Goal: Task Accomplishment & Management: Complete application form

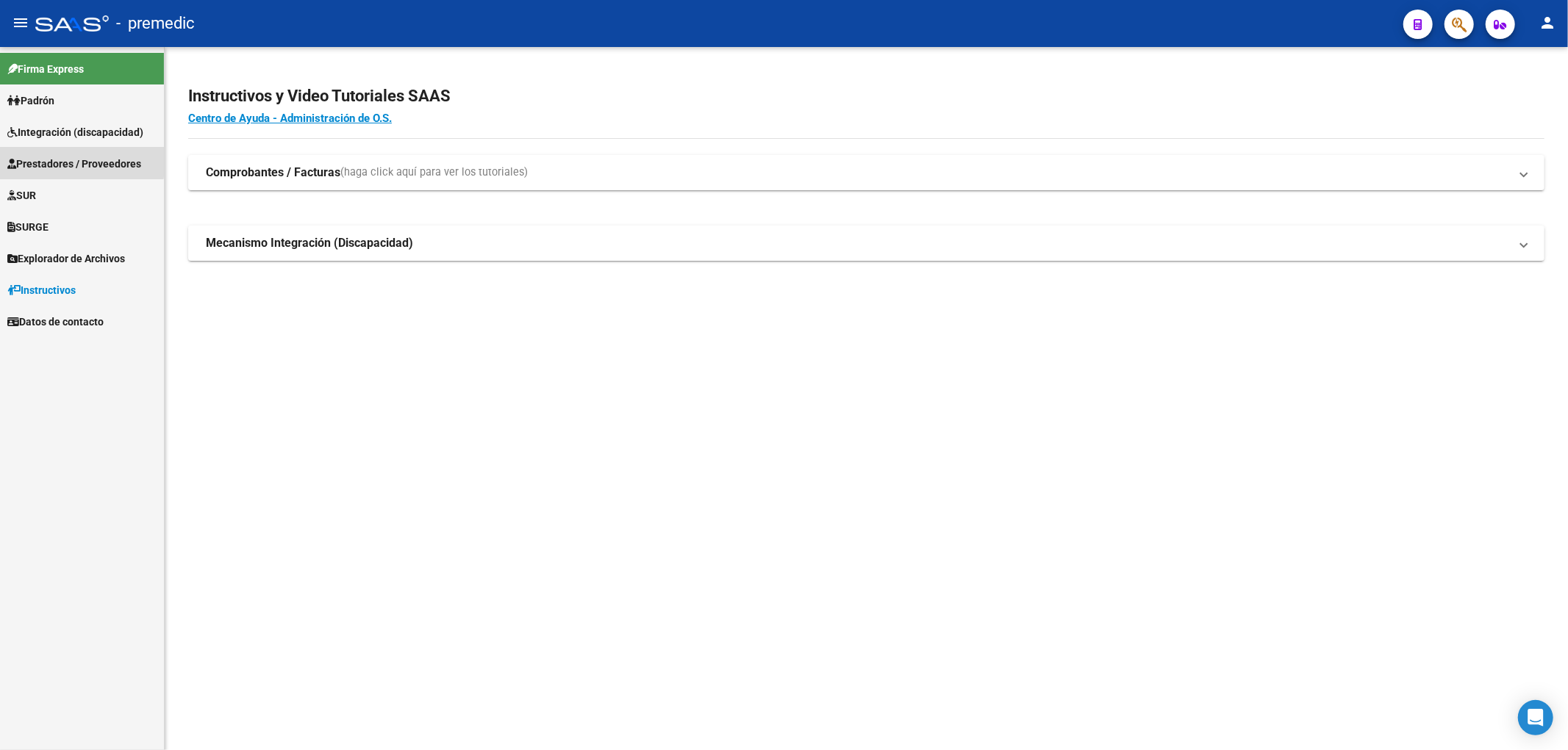
click at [46, 160] on span "Prestadores / Proveedores" at bounding box center [74, 164] width 134 height 16
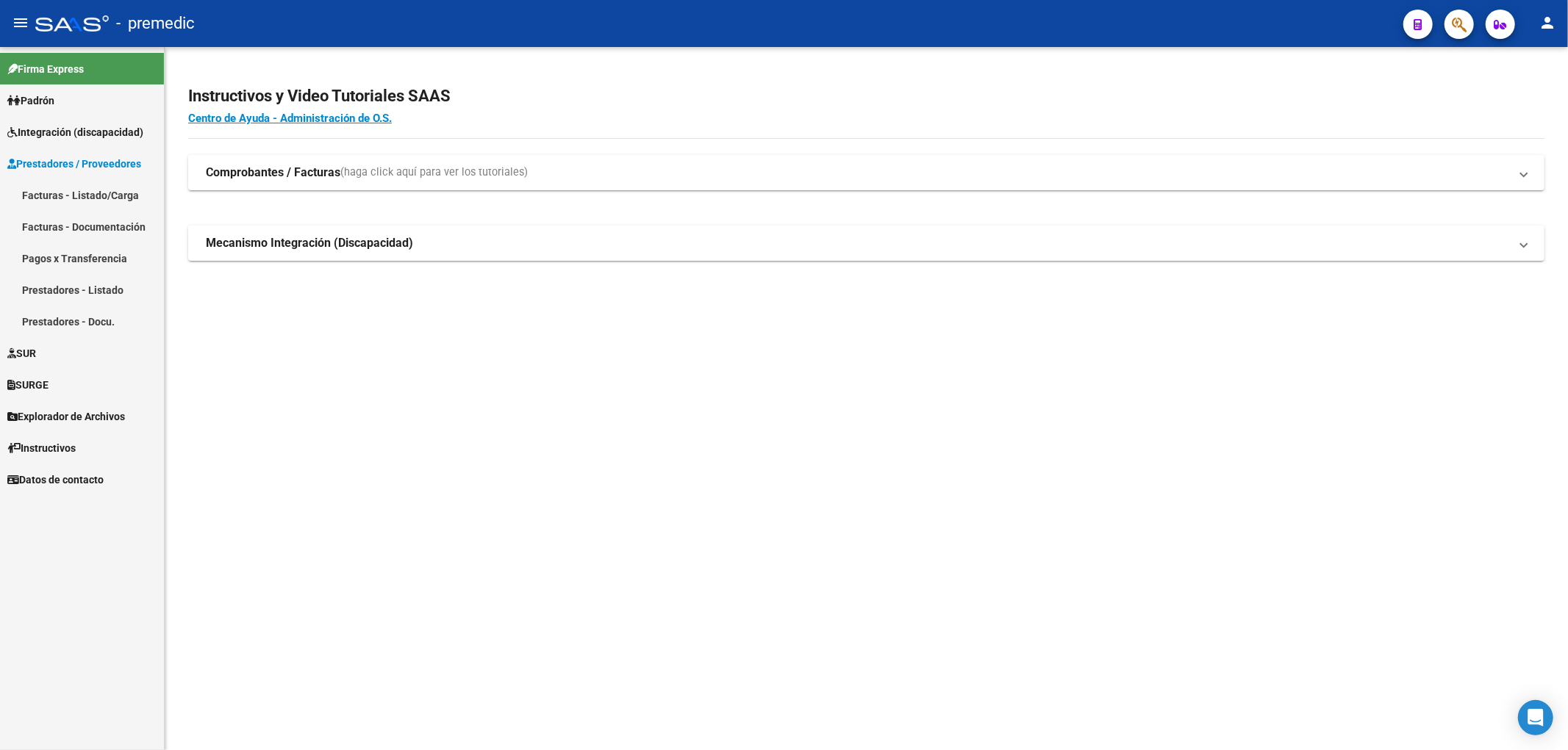
click at [52, 189] on link "Facturas - Listado/Carga" at bounding box center [82, 195] width 164 height 32
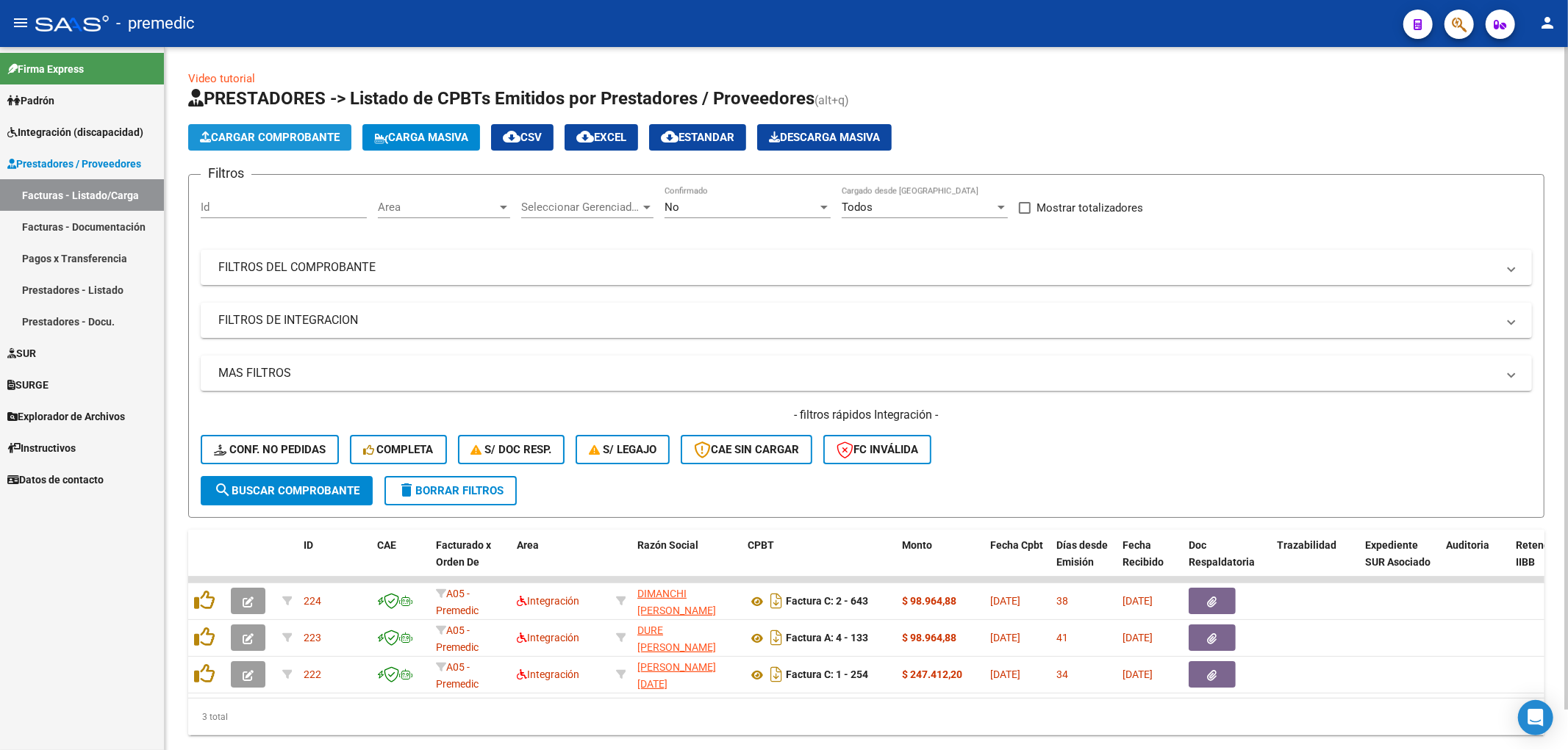
click at [241, 141] on span "Cargar Comprobante" at bounding box center [270, 138] width 139 height 13
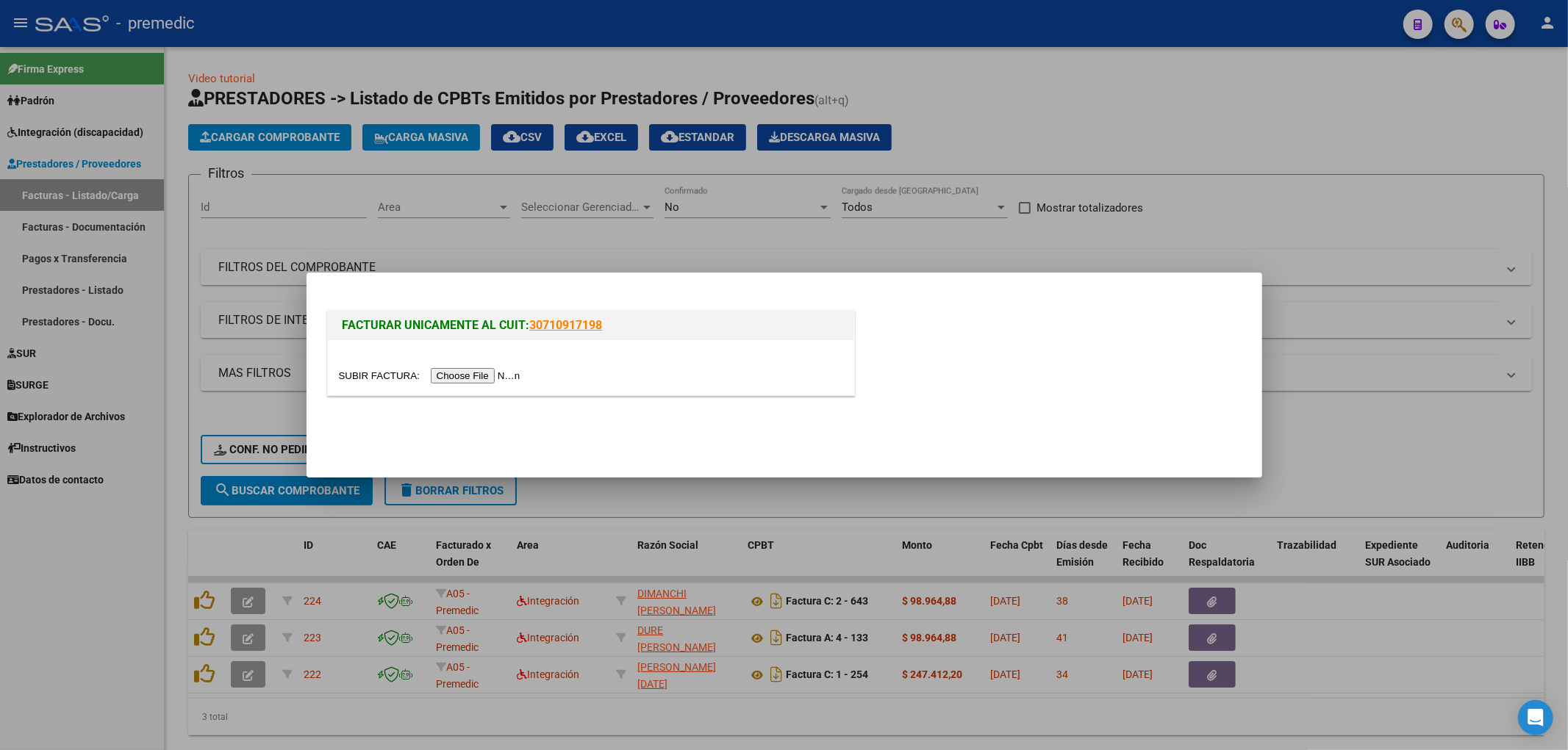
click at [489, 376] on input "file" at bounding box center [432, 375] width 186 height 16
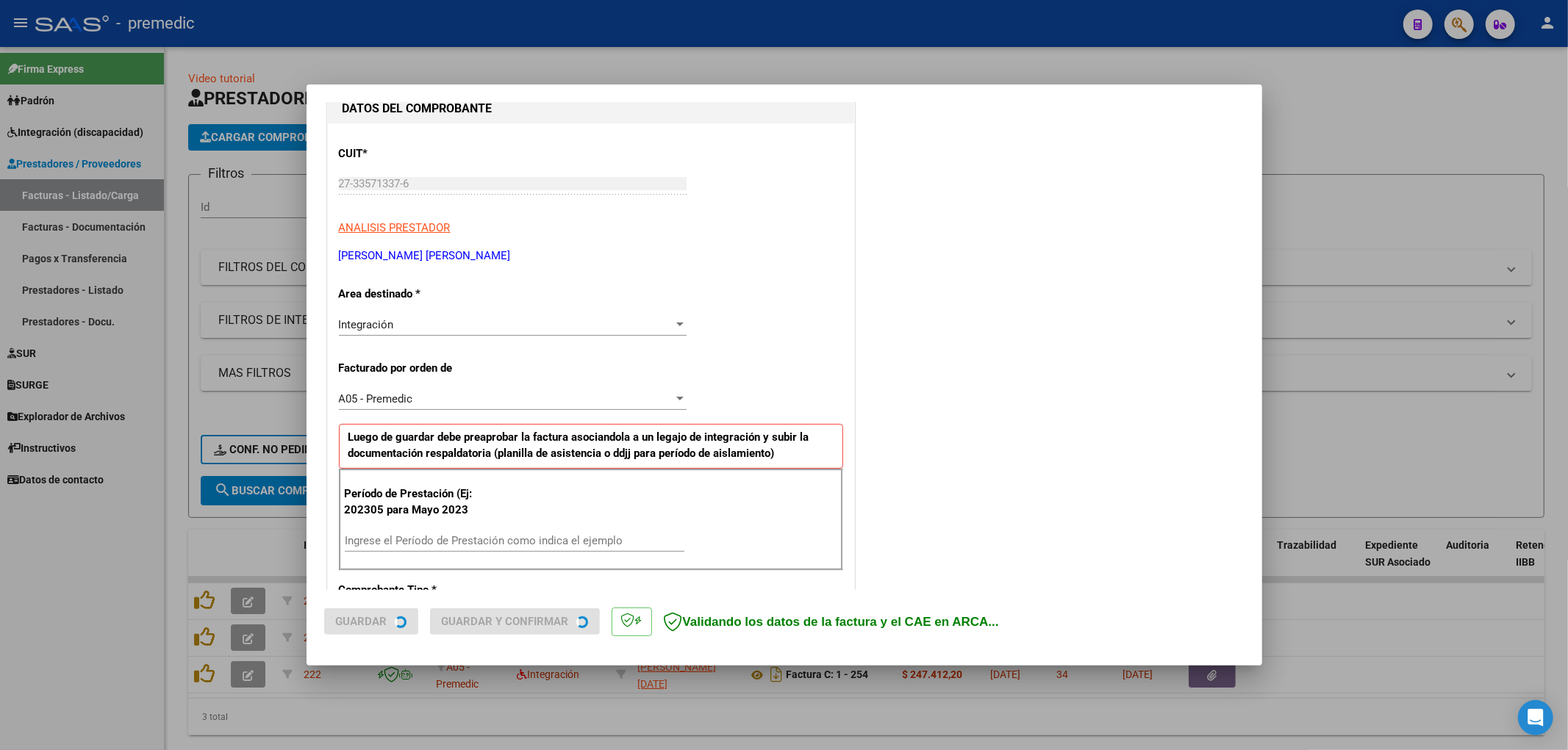
scroll to position [245, 0]
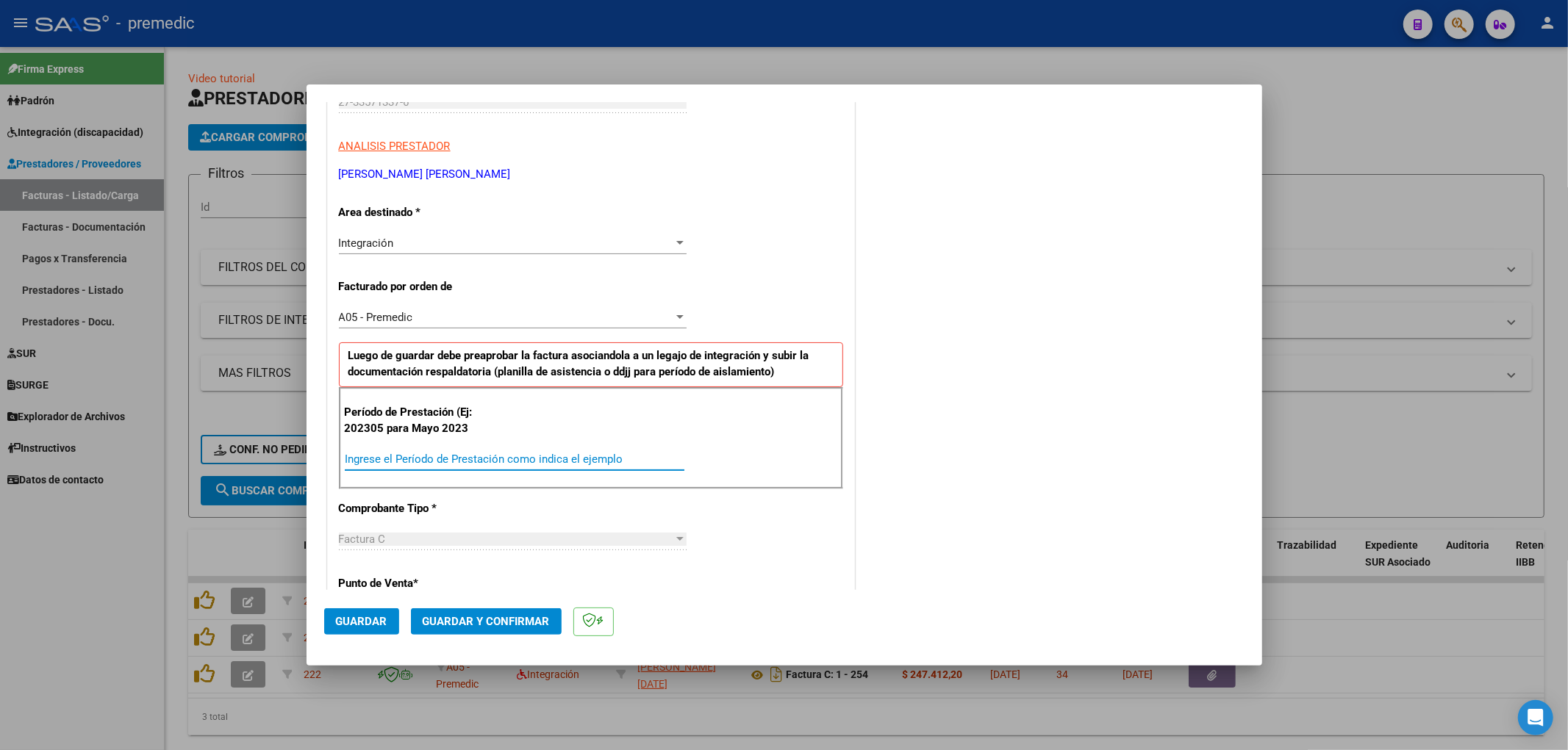
click at [510, 453] on input "Ingrese el Período de Prestación como indica el ejemplo" at bounding box center [514, 459] width 339 height 13
type input "202506"
click at [1003, 522] on div "COMENTARIOS Comentarios De la Obra Social: Comentarios de la Obra Social (no vi…" at bounding box center [1051, 592] width 387 height 1434
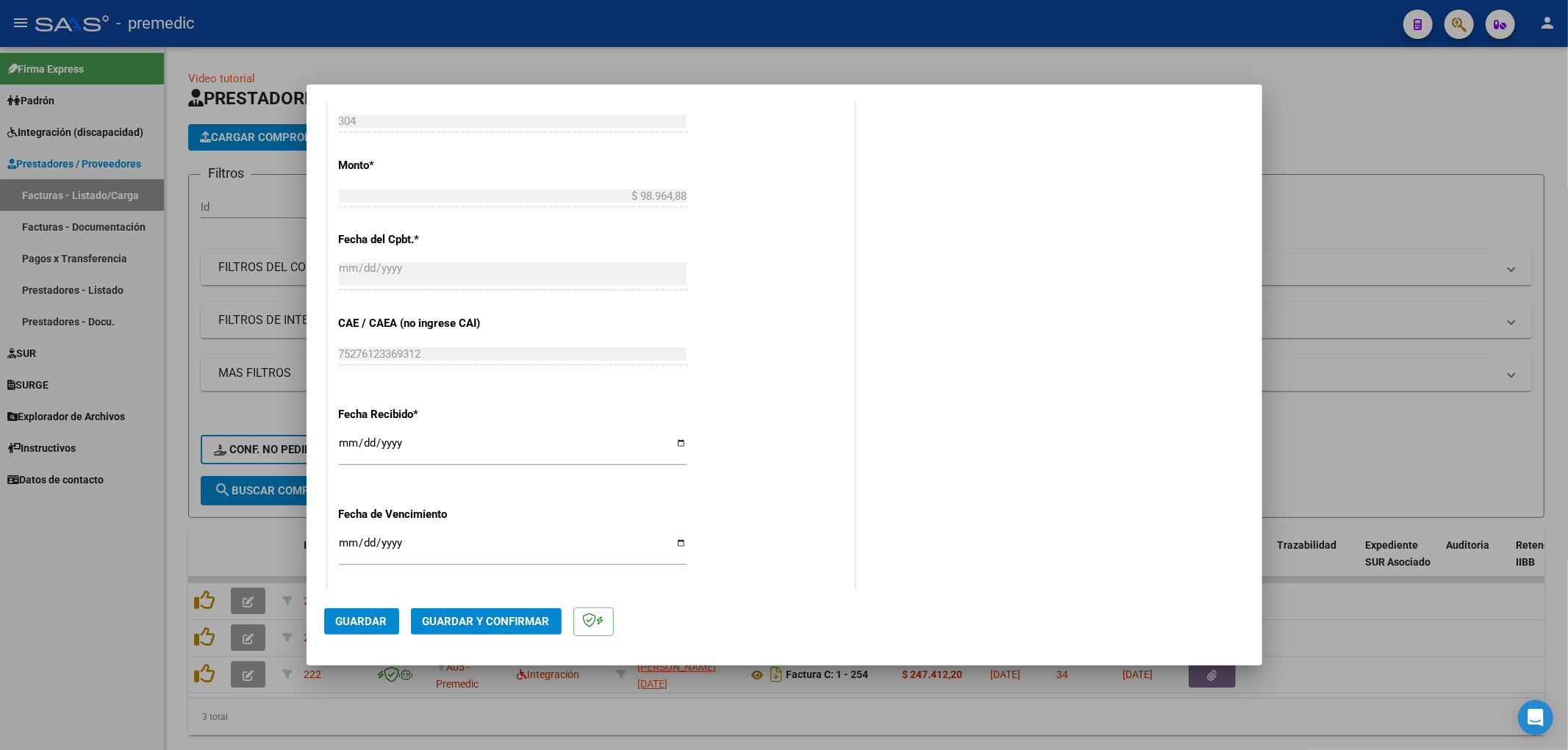
scroll to position [963, 0]
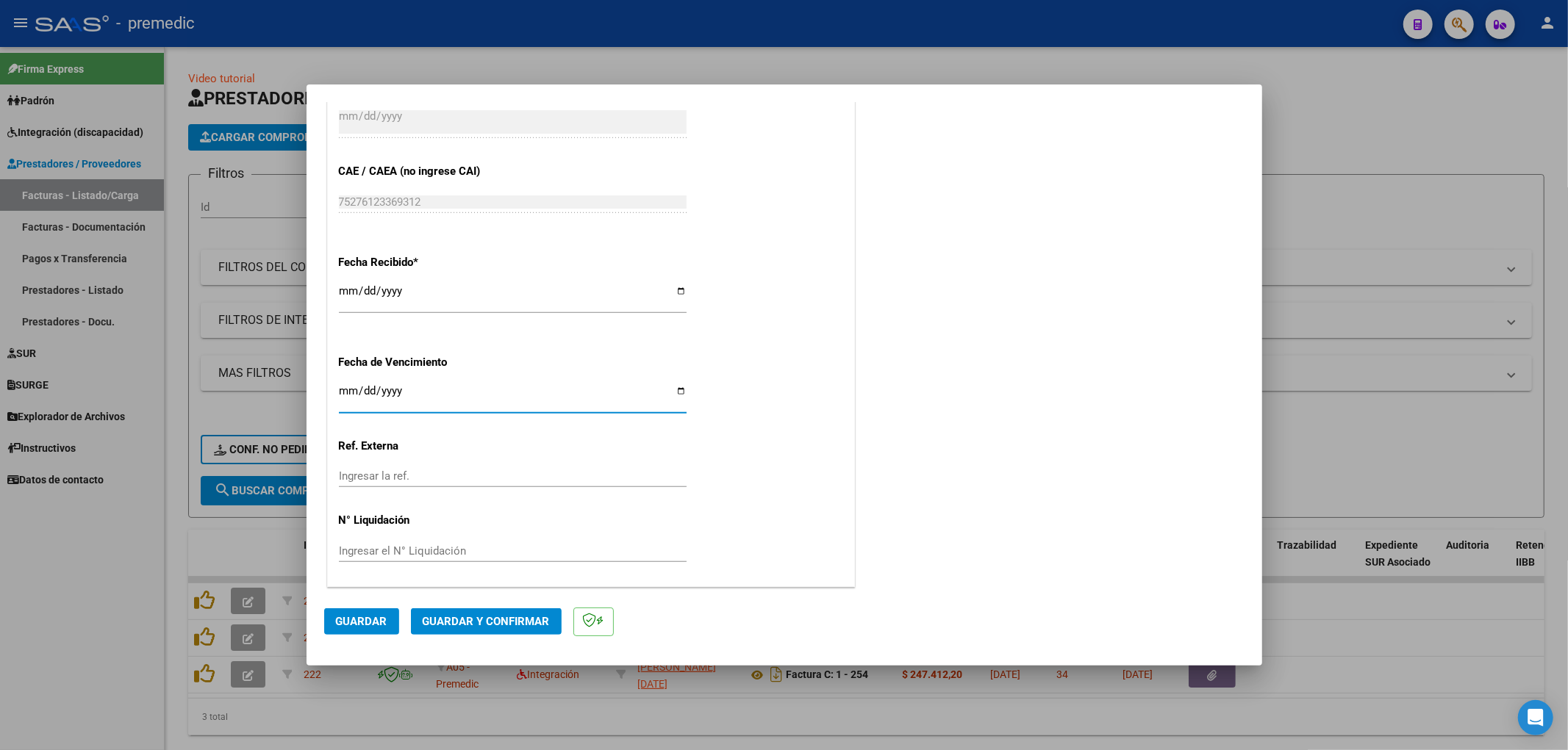
click at [343, 385] on input "Ingresar la fecha" at bounding box center [513, 396] width 347 height 24
type input "2025-07-13"
click at [343, 626] on span "Guardar" at bounding box center [361, 621] width 52 height 13
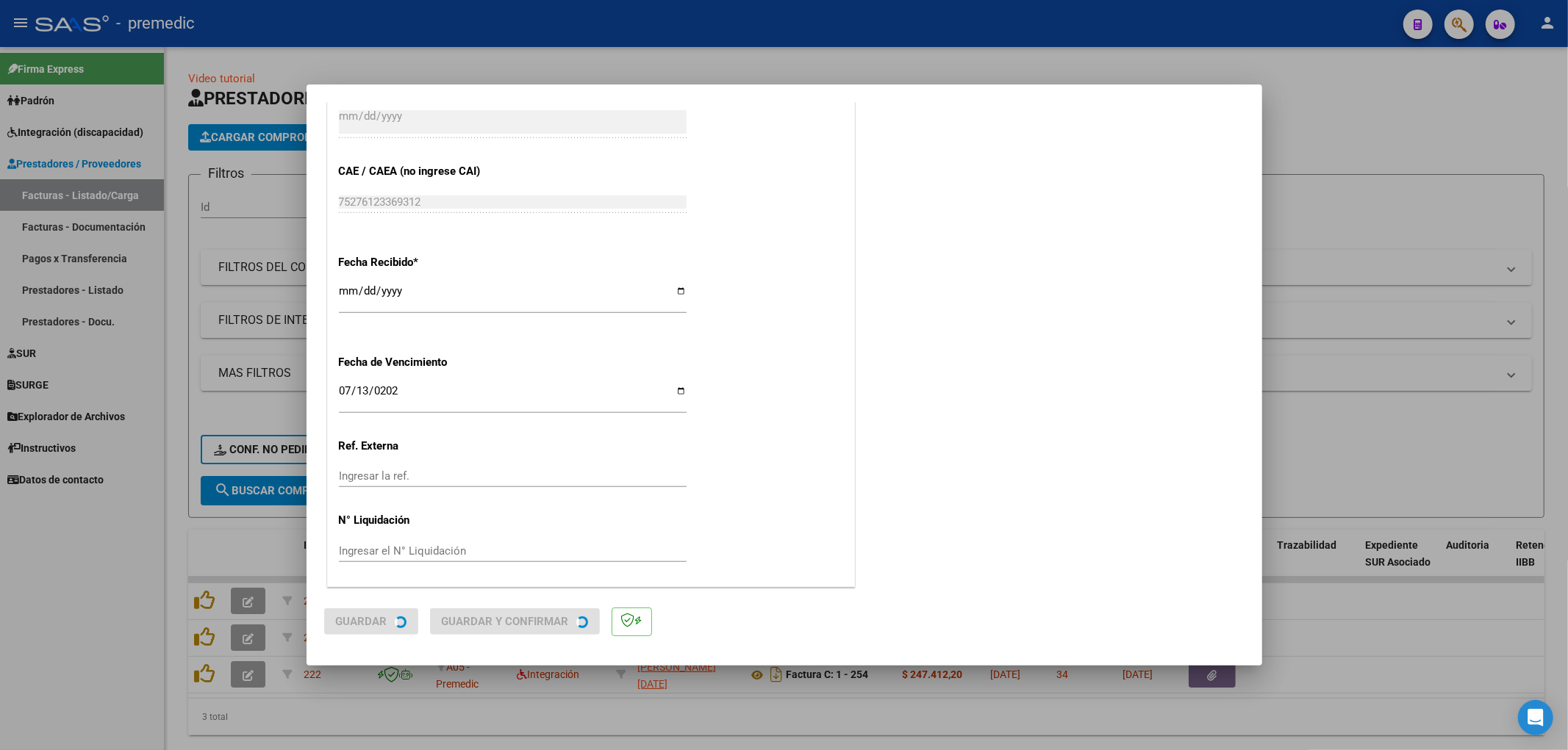
scroll to position [0, 0]
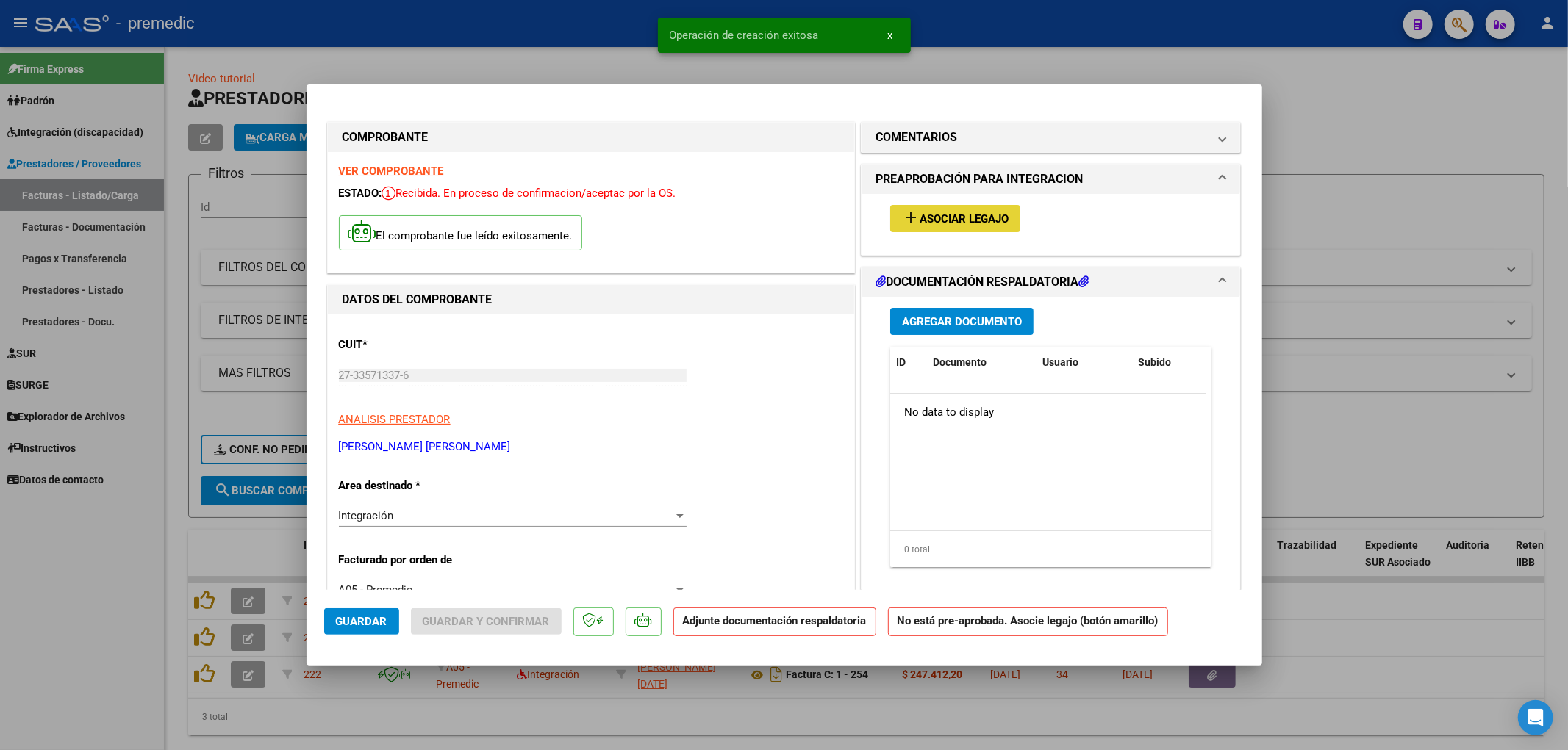
click at [961, 228] on button "add Asociar Legajo" at bounding box center [954, 218] width 130 height 27
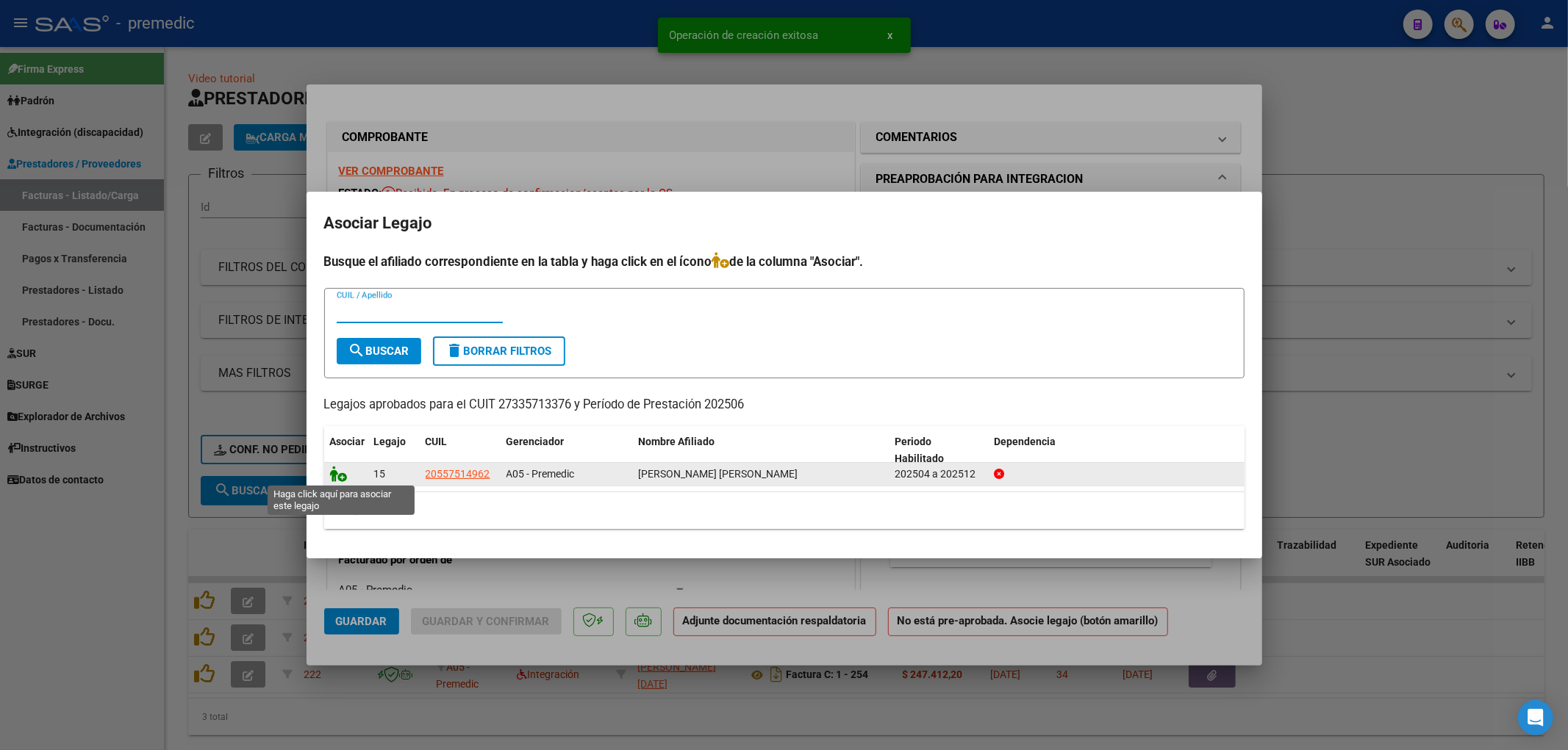
click at [332, 480] on icon at bounding box center [339, 474] width 18 height 16
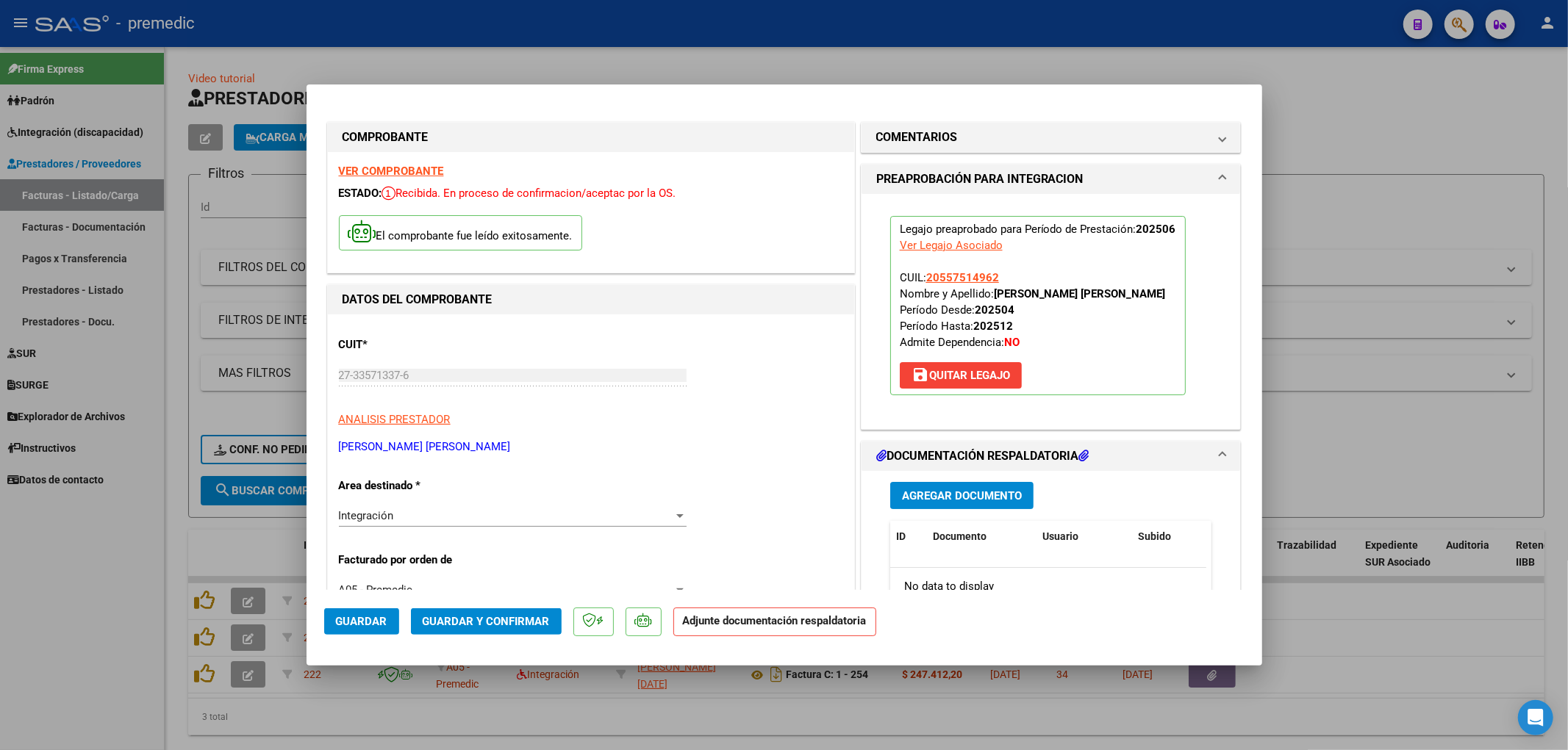
click at [978, 489] on span "Agregar Documento" at bounding box center [962, 495] width 120 height 13
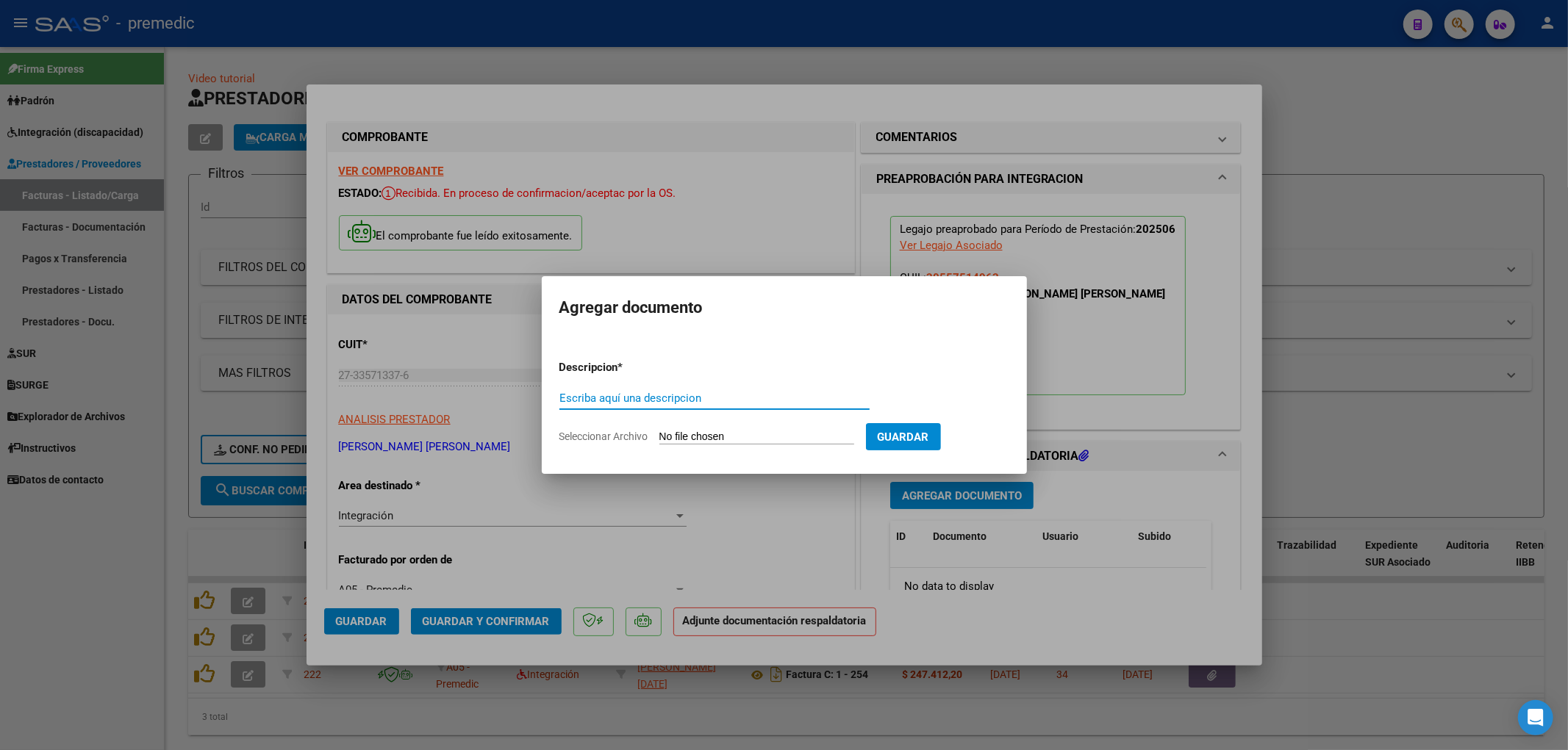
click at [745, 428] on form "Descripcion * Escriba aquí una descripcion Seleccionar Archivo Guardar" at bounding box center [784, 401] width 450 height 107
click at [740, 437] on input "Seleccionar Archivo" at bounding box center [757, 437] width 195 height 14
type input "C:\fakepath\informe.pdf"
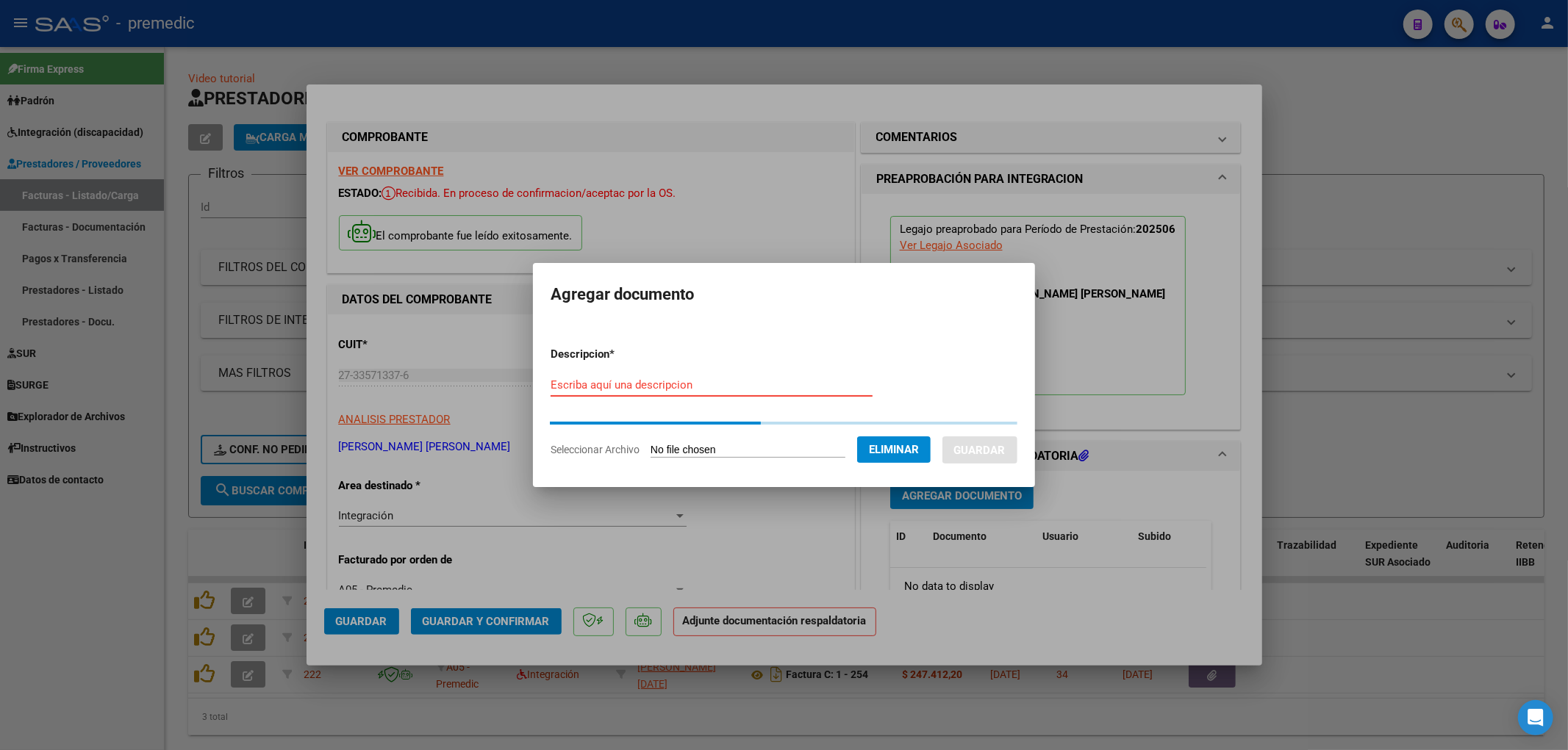
click at [656, 387] on input "Escriba aquí una descripcion" at bounding box center [711, 385] width 322 height 13
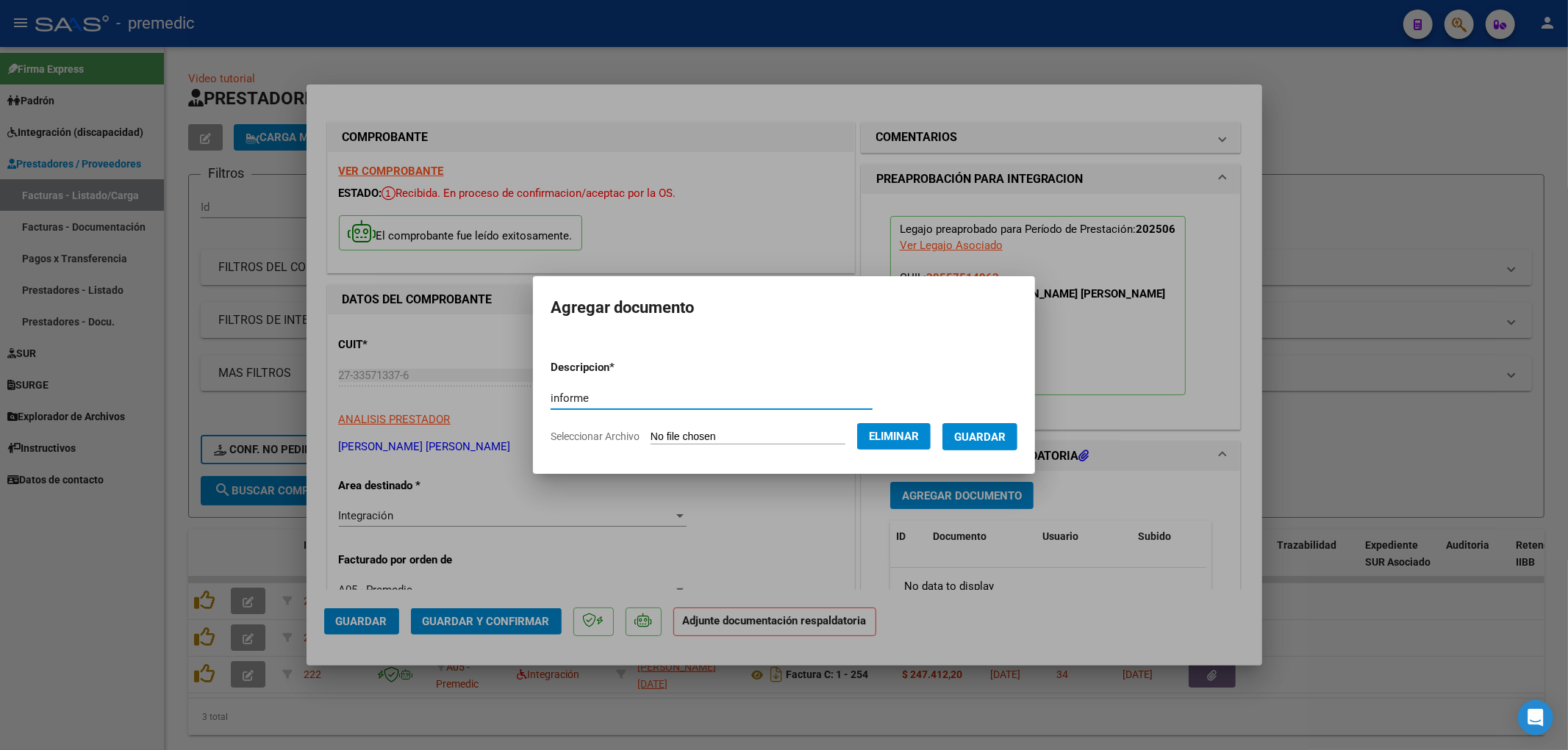
type input "informe"
click at [1017, 438] on button "Guardar" at bounding box center [980, 436] width 75 height 27
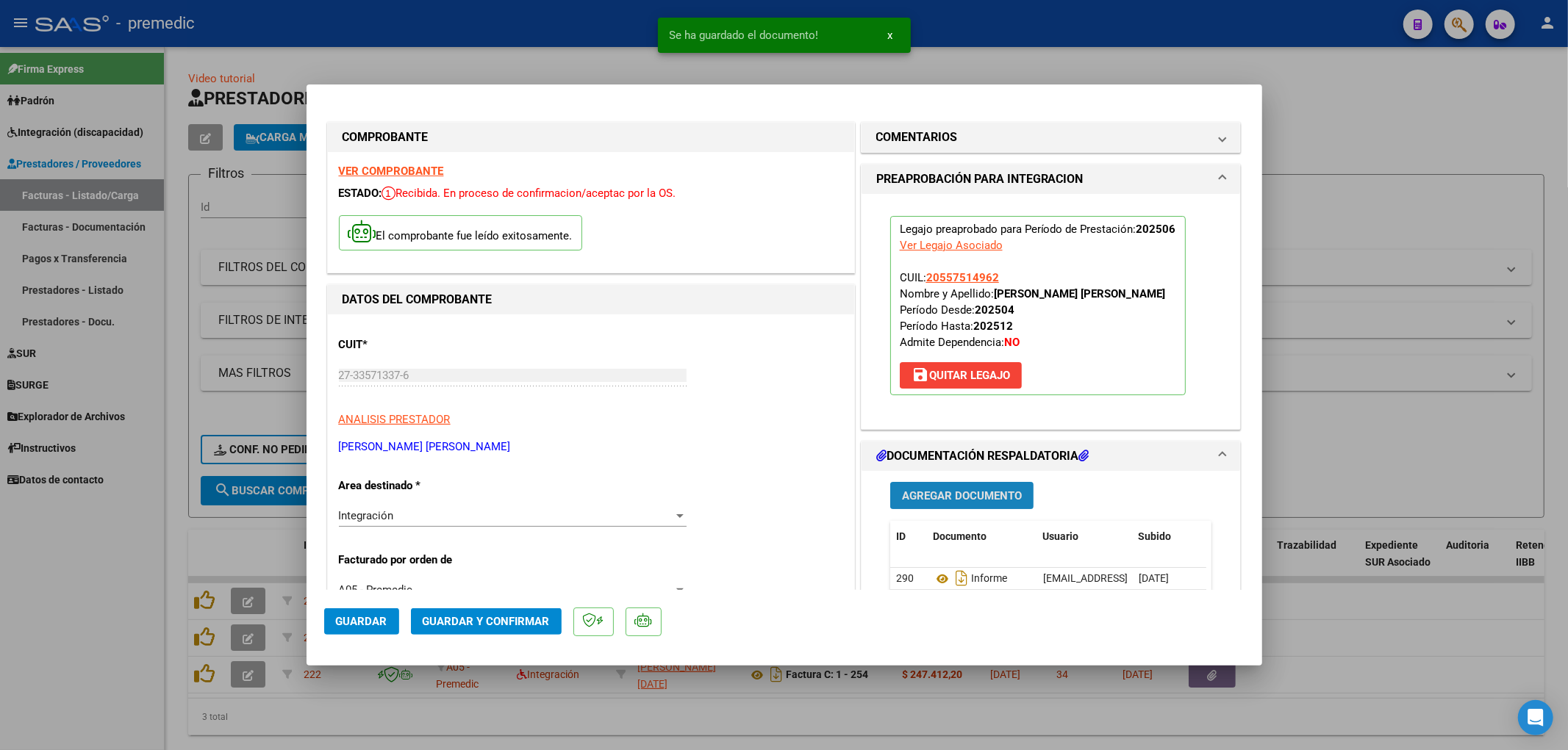
click at [974, 498] on span "Agregar Documento" at bounding box center [962, 495] width 120 height 13
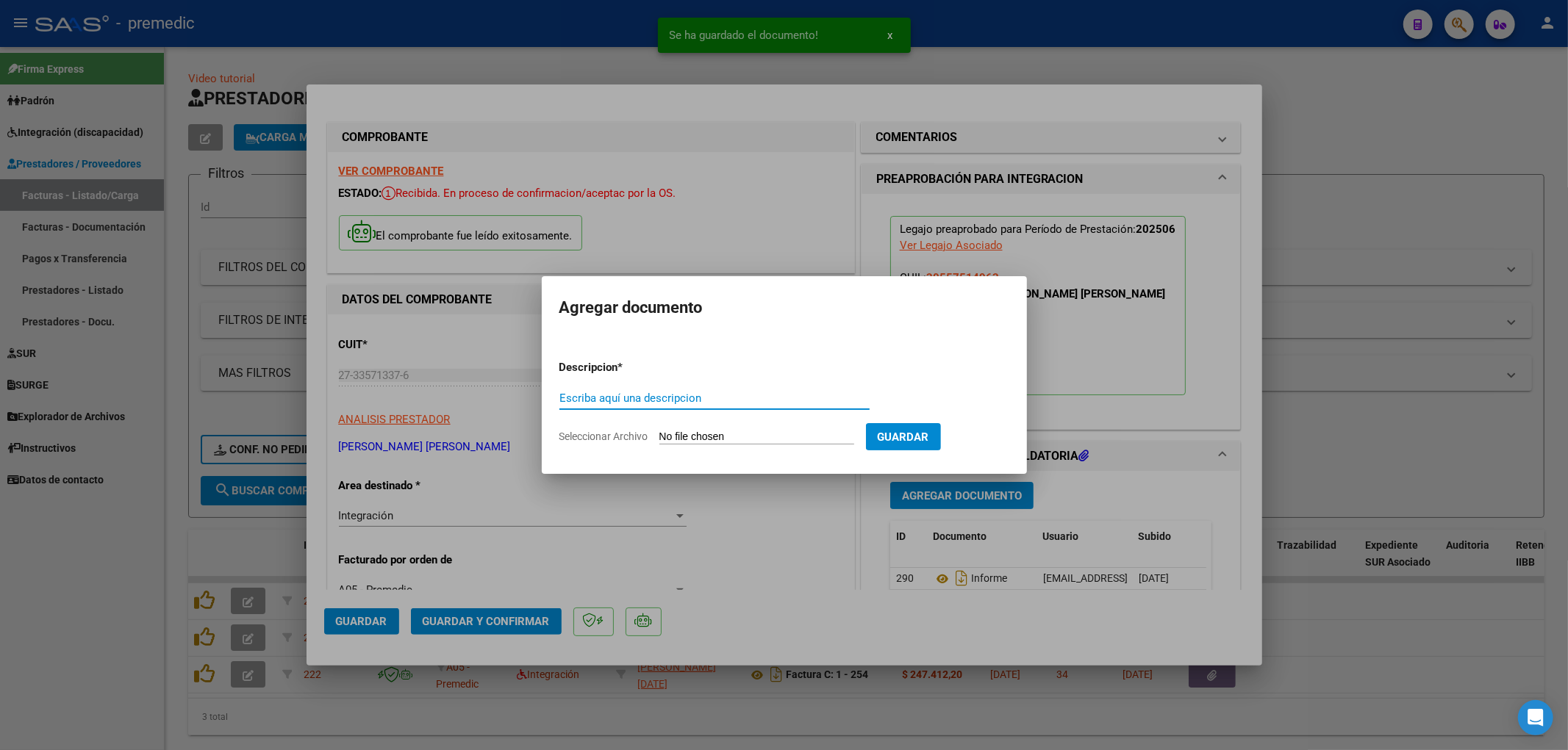
click at [689, 437] on input "Seleccionar Archivo" at bounding box center [757, 437] width 195 height 14
type input "C:\fakepath\planilla asistencia junio.jpeg"
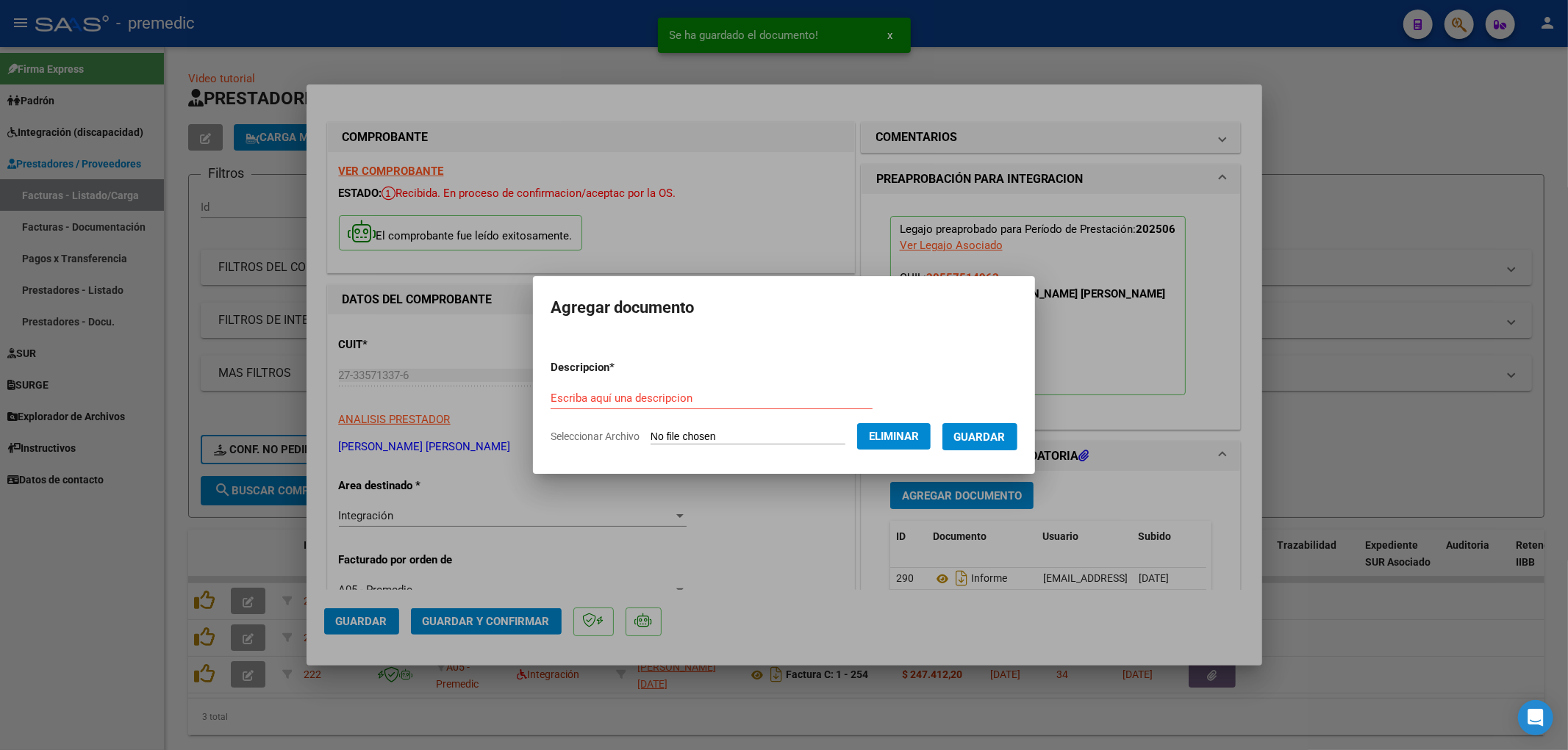
click at [567, 385] on form "Descripcion * Escriba aquí una descripcion Seleccionar Archivo Eliminar Guardar" at bounding box center [784, 401] width 467 height 107
click at [560, 398] on input "Escriba aquí una descripcion" at bounding box center [711, 398] width 322 height 13
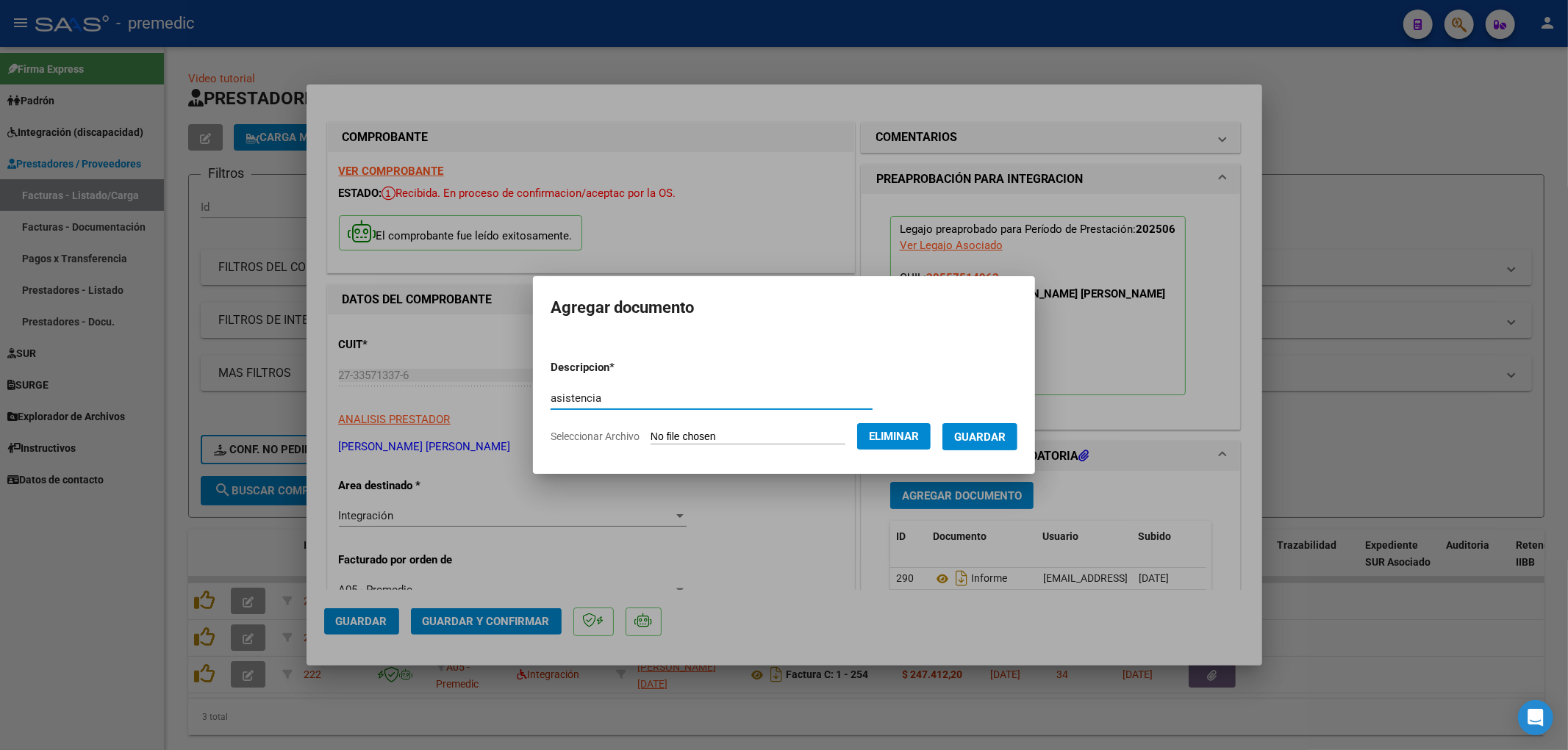
type input "asistencia"
click at [1005, 439] on span "Guardar" at bounding box center [979, 437] width 52 height 13
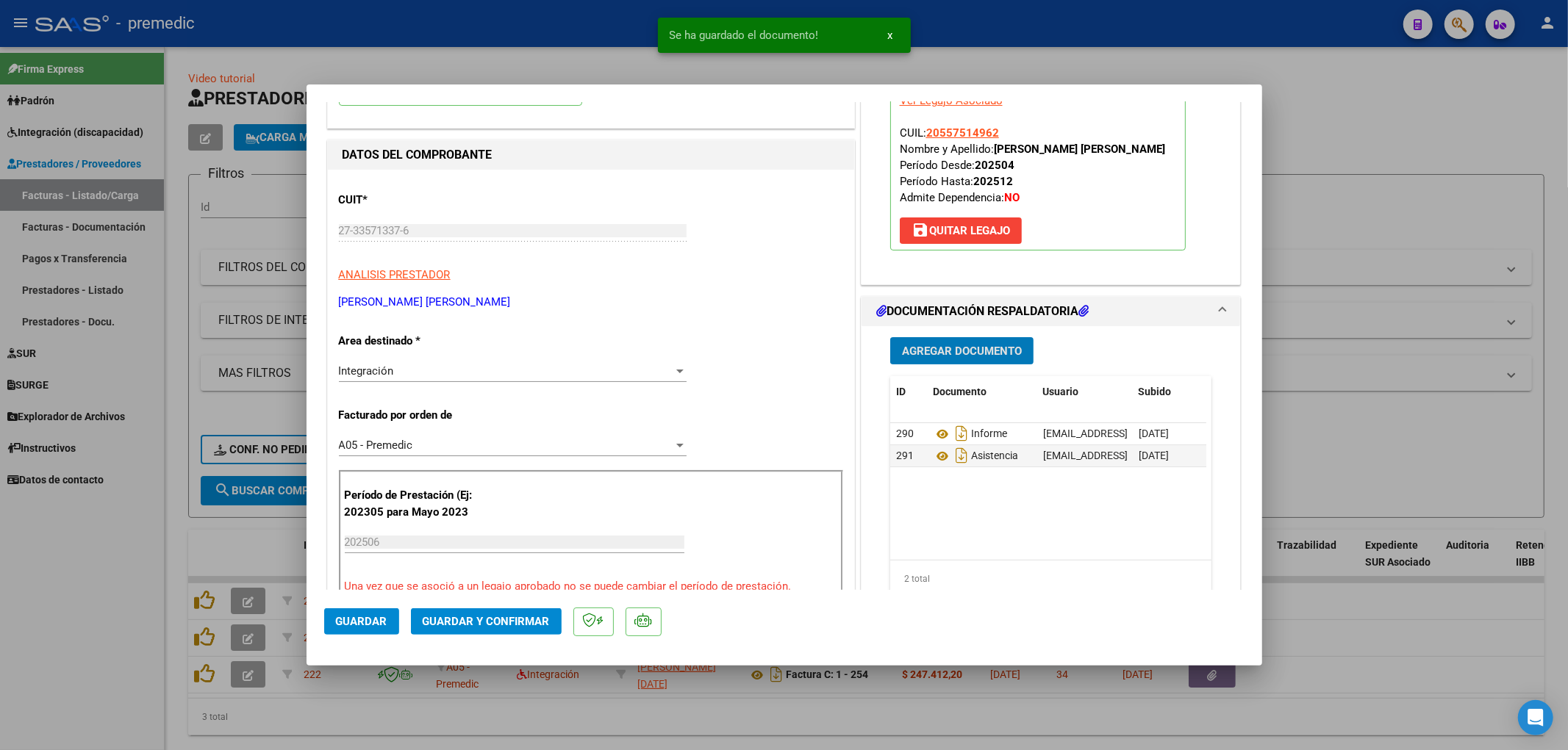
scroll to position [245, 0]
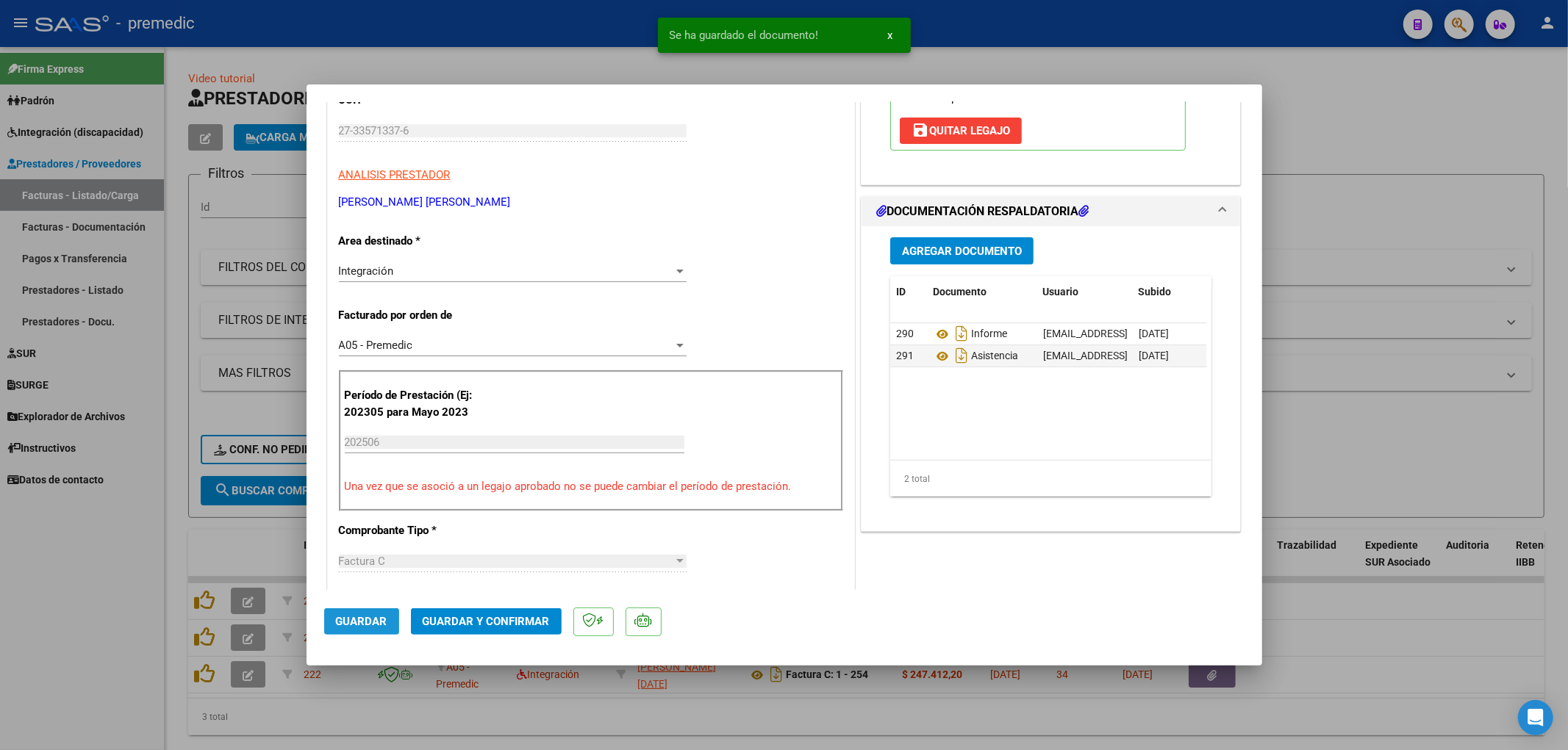
click at [366, 620] on span "Guardar" at bounding box center [361, 621] width 52 height 13
click at [965, 700] on div at bounding box center [784, 375] width 1568 height 750
type input "$ 0,00"
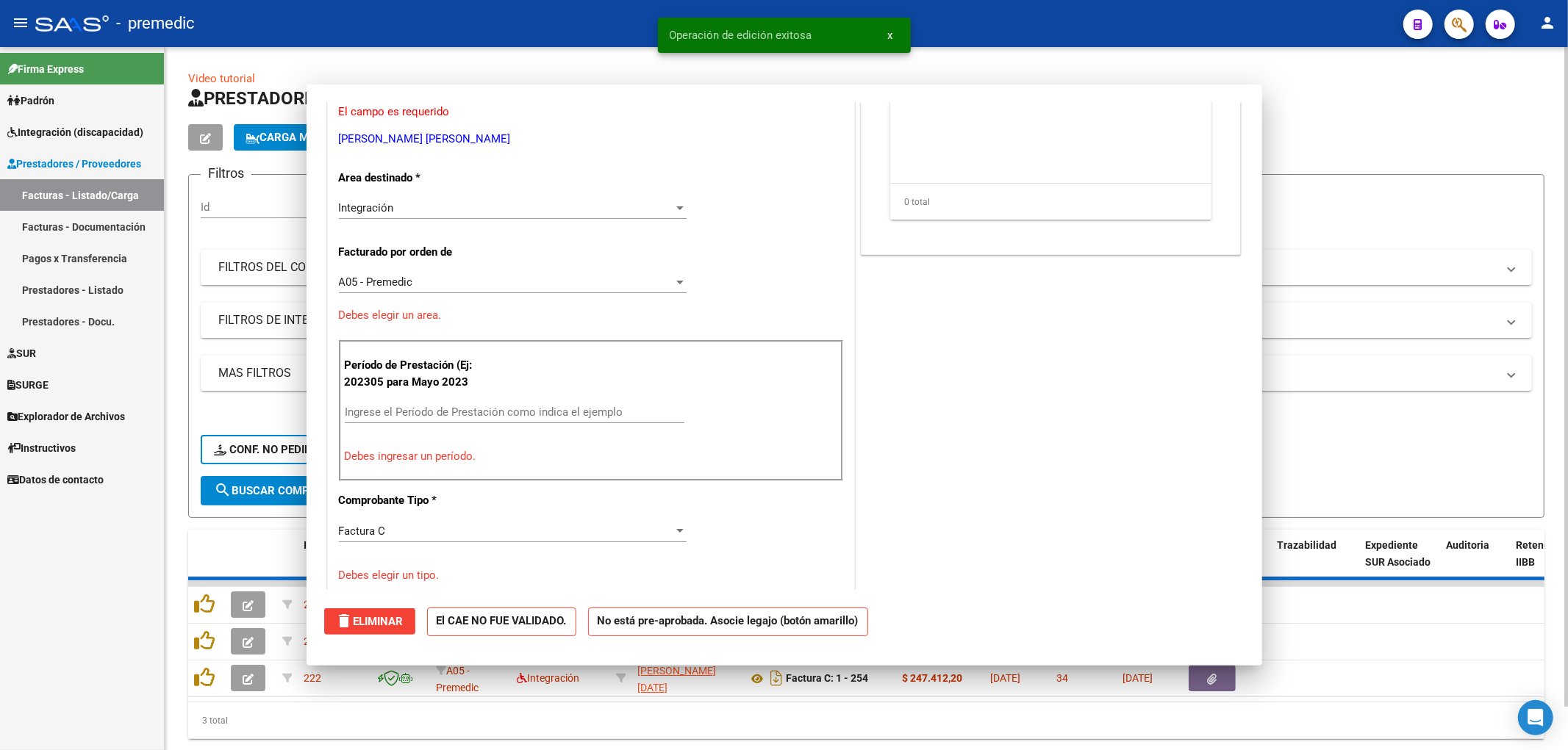
scroll to position [200, 0]
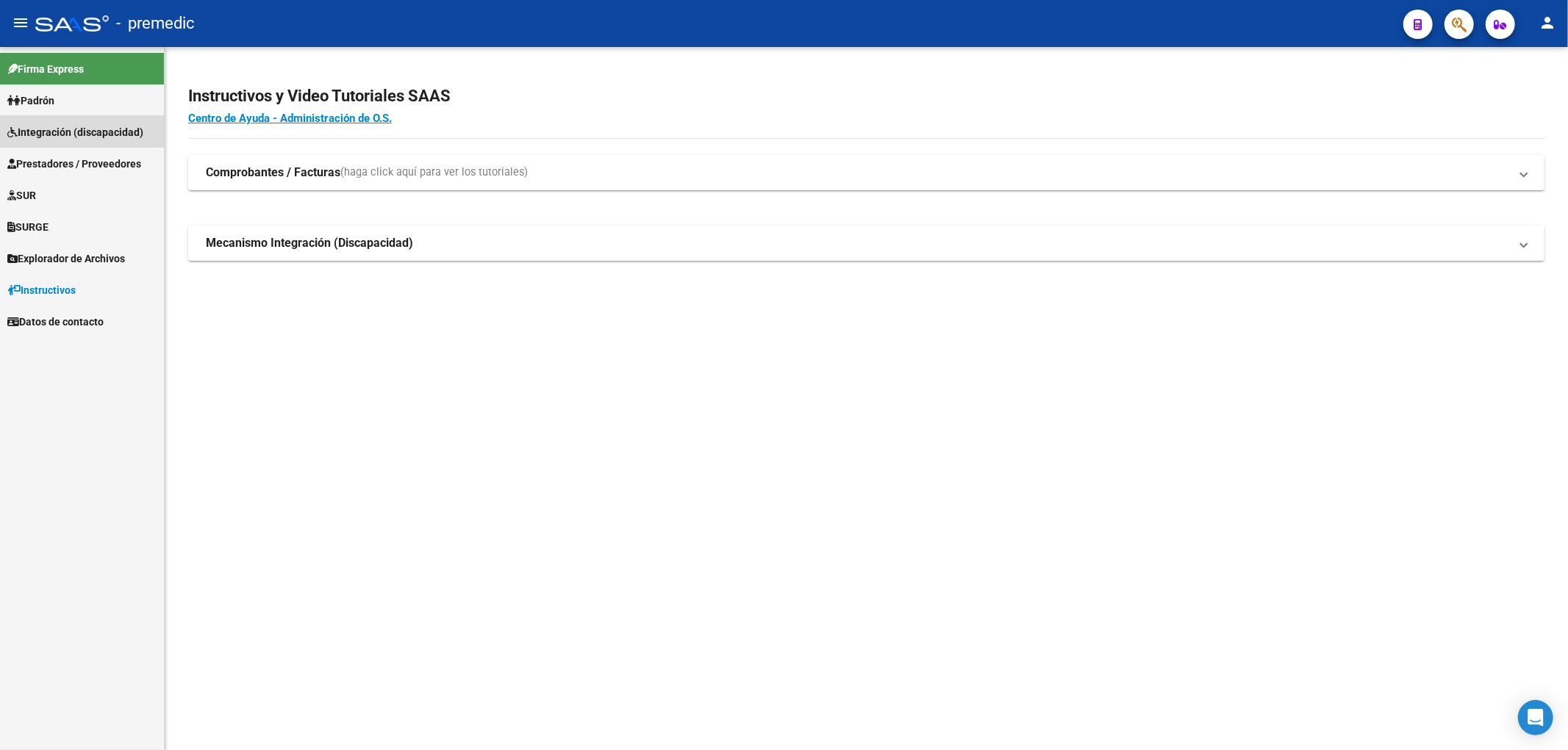
click at [103, 127] on span "Integración (discapacidad)" at bounding box center [75, 133] width 136 height 16
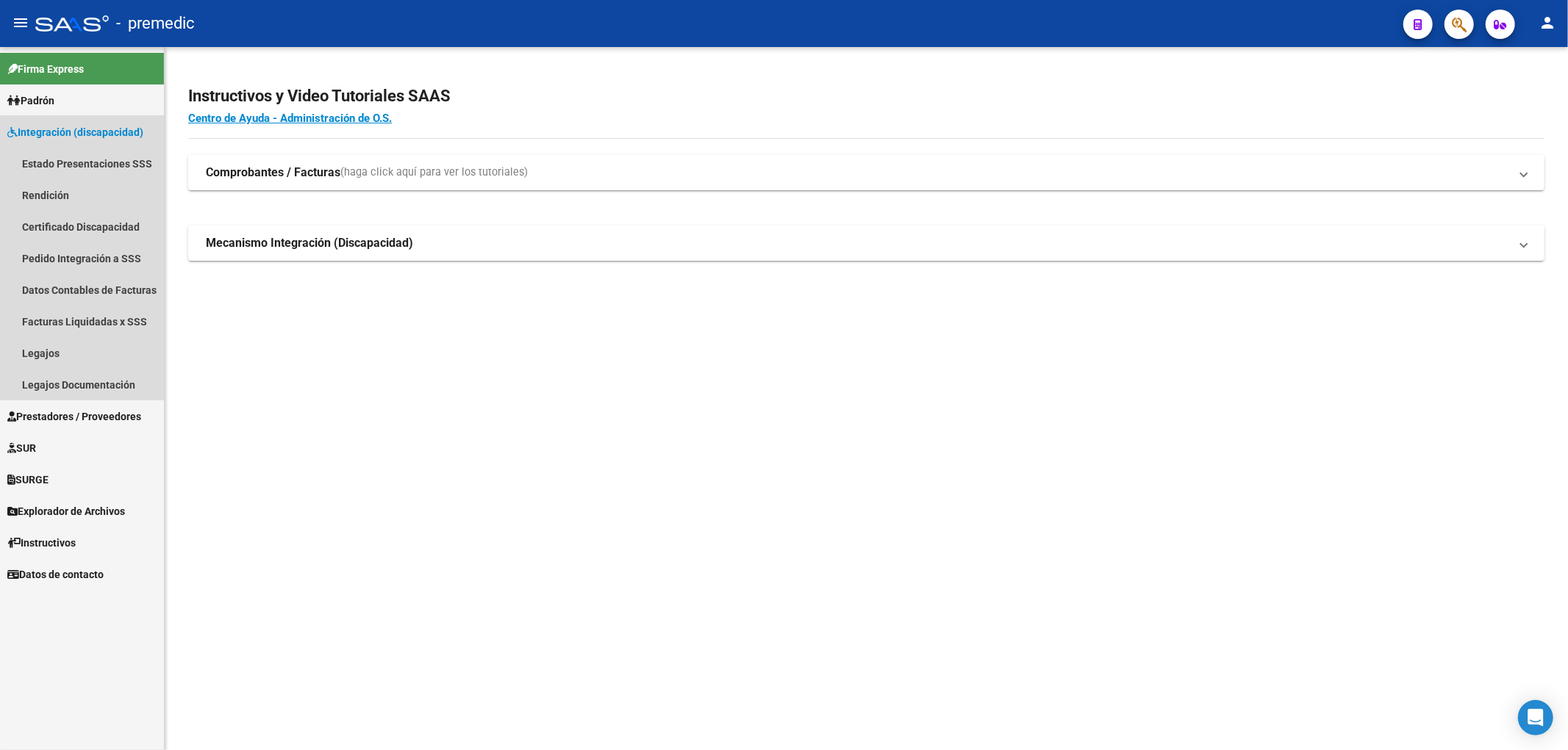
click at [45, 125] on span "Integración (discapacidad)" at bounding box center [75, 133] width 136 height 16
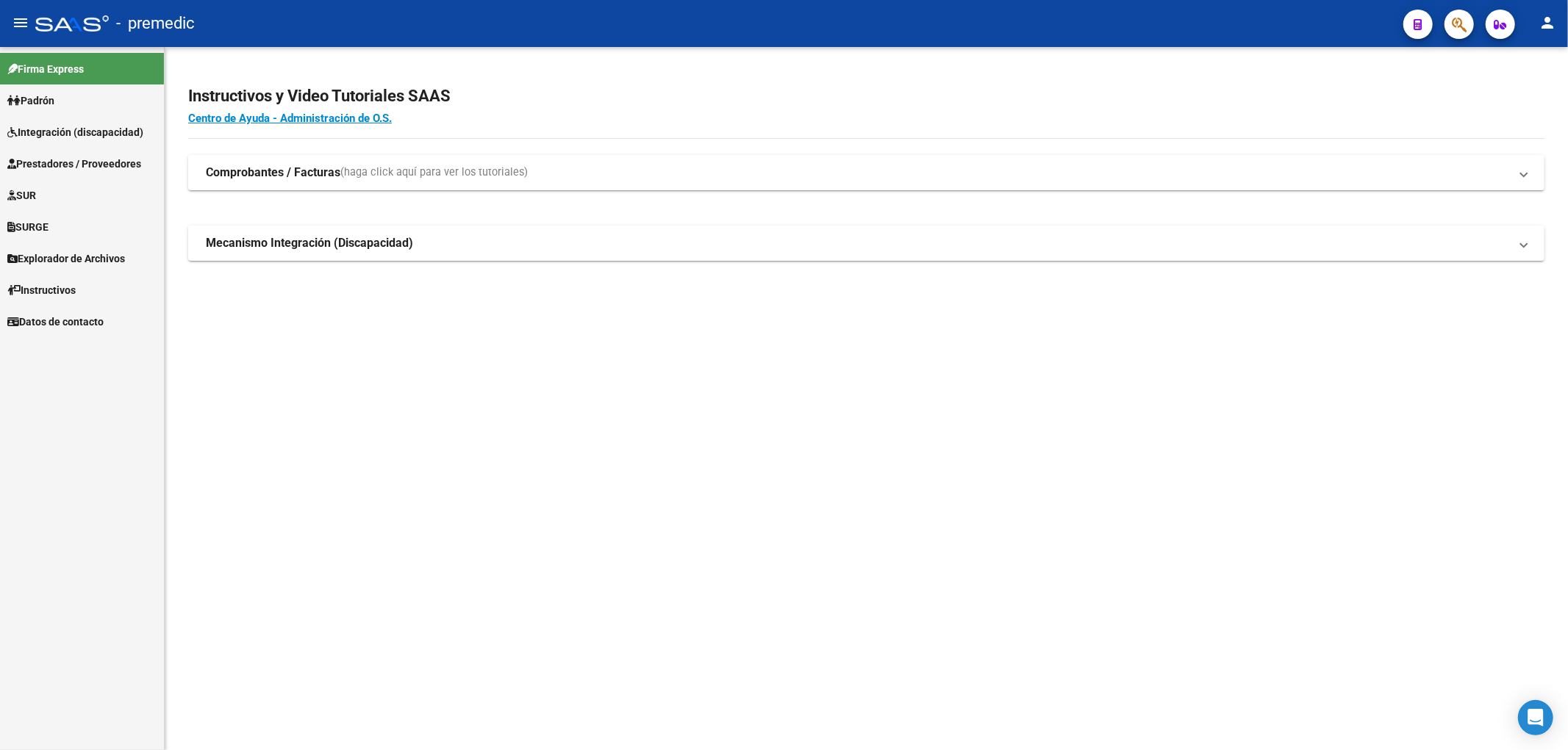
click at [46, 162] on span "Prestadores / Proveedores" at bounding box center [74, 164] width 134 height 16
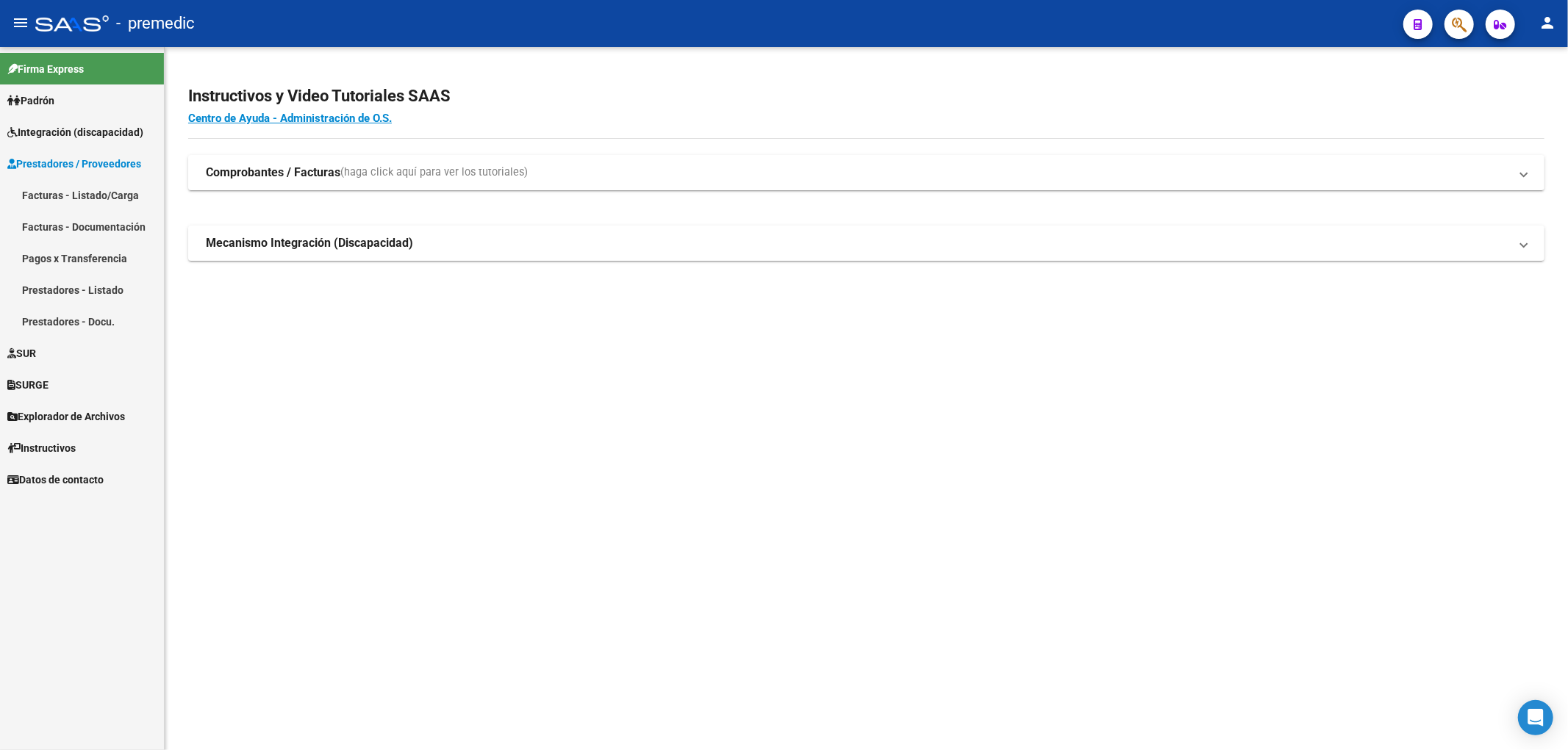
click at [46, 188] on link "Facturas - Listado/Carga" at bounding box center [82, 195] width 164 height 32
